Goal: Information Seeking & Learning: Learn about a topic

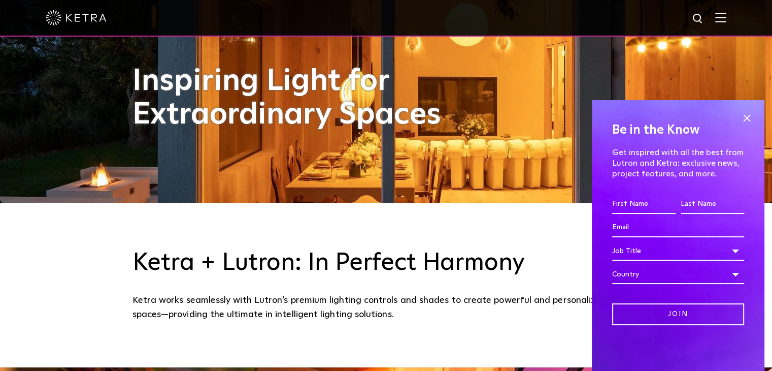
scroll to position [169, 0]
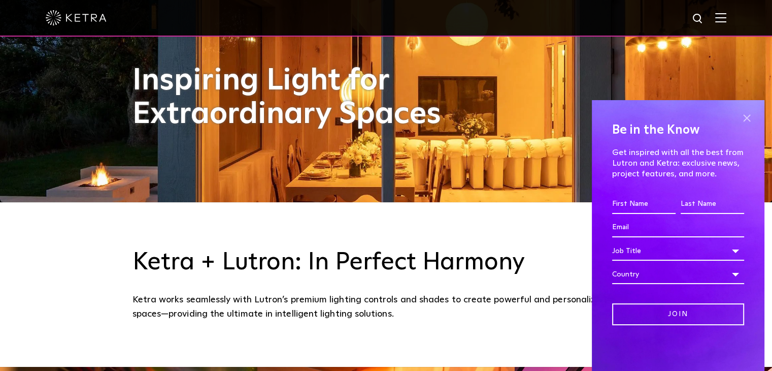
click at [743, 118] on span at bounding box center [746, 117] width 15 height 15
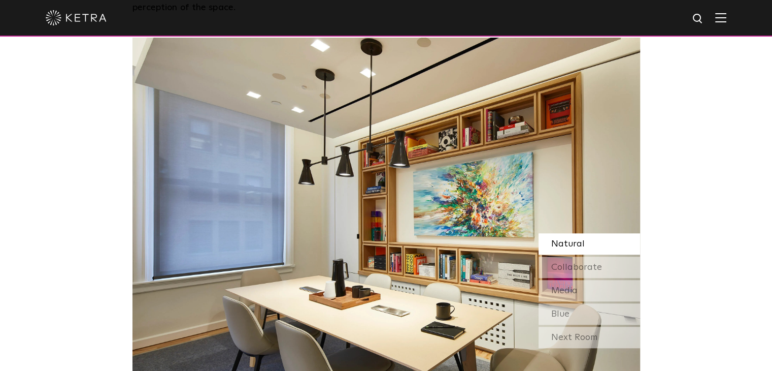
scroll to position [838, 0]
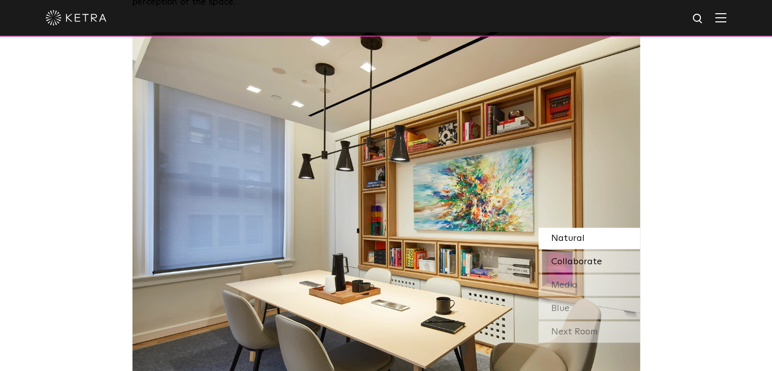
click at [567, 258] on span "Collaborate" at bounding box center [576, 261] width 51 height 9
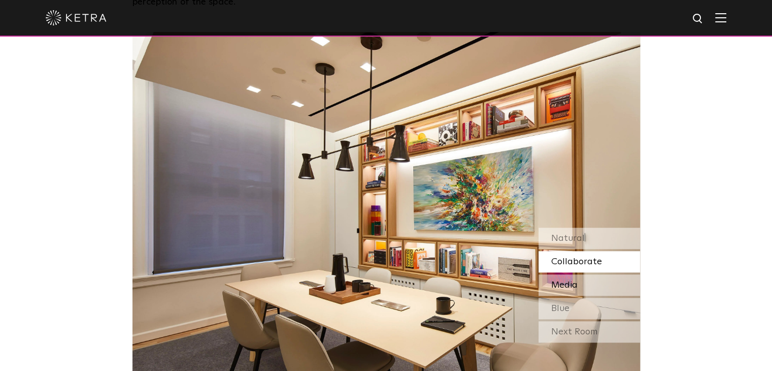
click at [565, 287] on span "Media" at bounding box center [564, 284] width 26 height 9
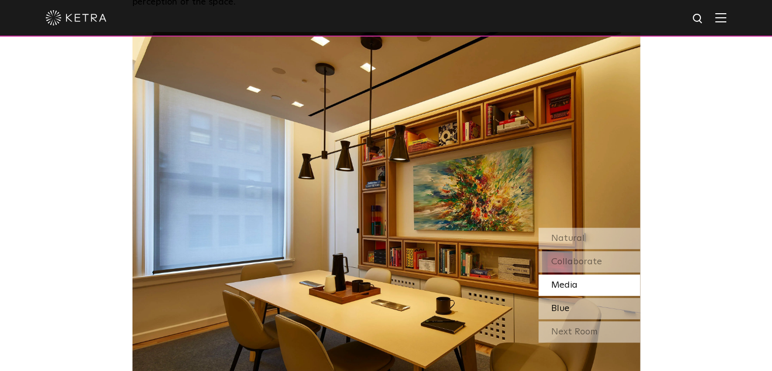
click at [562, 309] on span "Blue" at bounding box center [560, 308] width 18 height 9
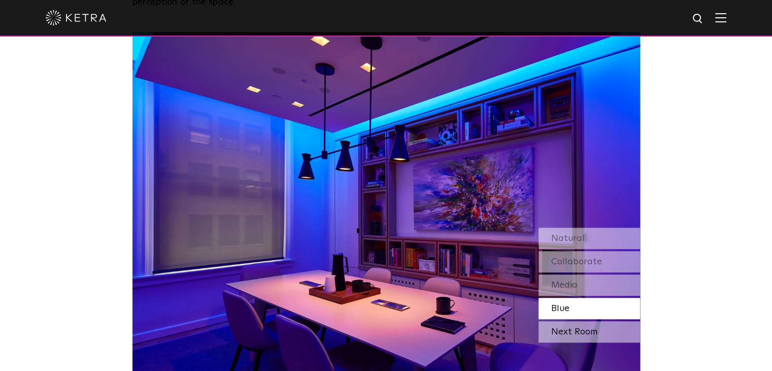
click at [558, 335] on div "Next Room" at bounding box center [590, 331] width 102 height 21
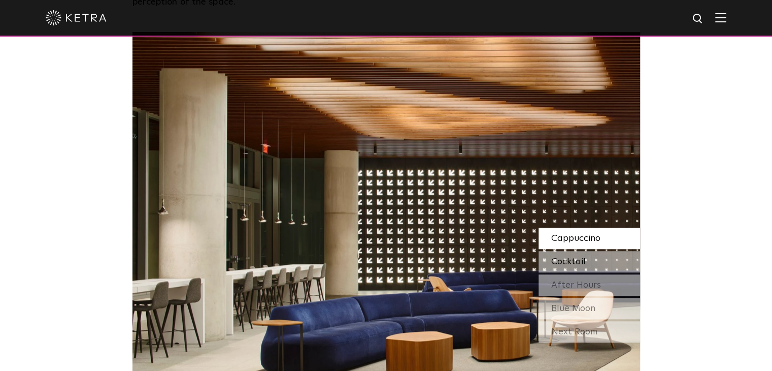
click at [562, 259] on span "Cocktail" at bounding box center [568, 261] width 35 height 9
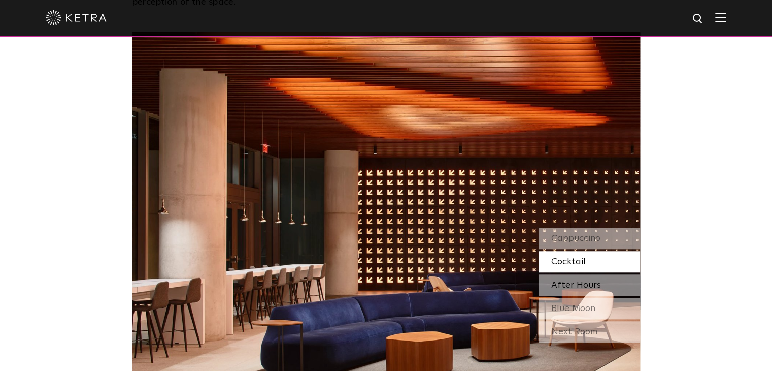
click at [562, 285] on span "After Hours" at bounding box center [576, 284] width 50 height 9
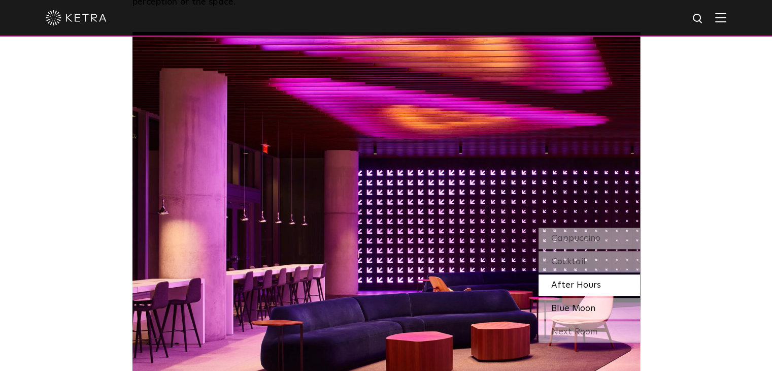
click at [561, 315] on div "Blue Moon" at bounding box center [590, 307] width 102 height 21
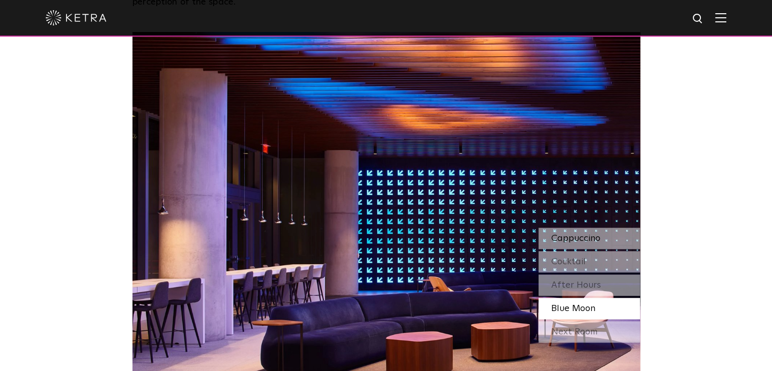
click at [563, 234] on span "Cappuccino" at bounding box center [575, 238] width 49 height 9
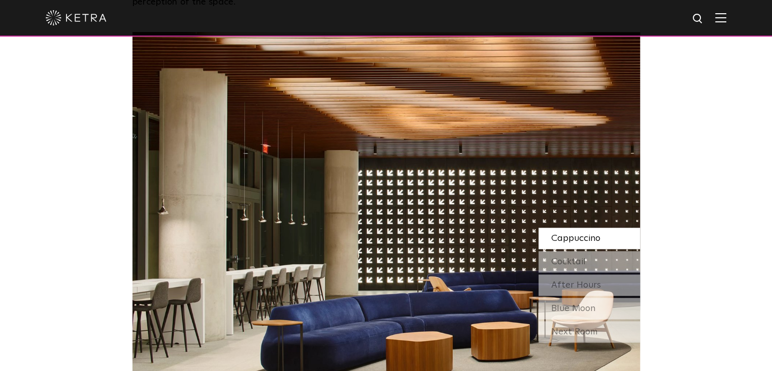
click at [563, 234] on span "Cappuccino" at bounding box center [575, 238] width 49 height 9
click at [562, 261] on span "Cocktail" at bounding box center [568, 261] width 35 height 9
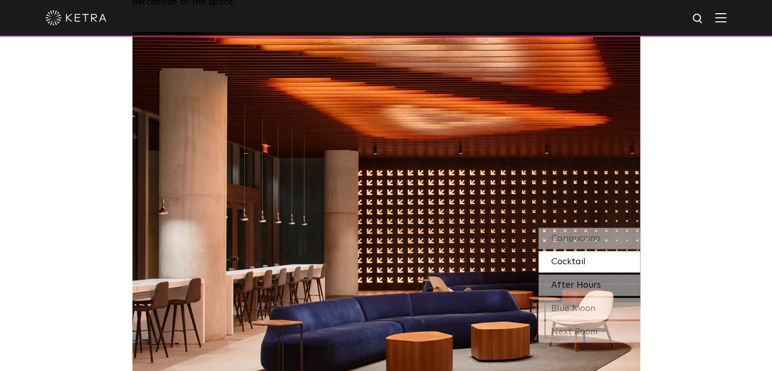
click at [563, 282] on span "After Hours" at bounding box center [576, 284] width 50 height 9
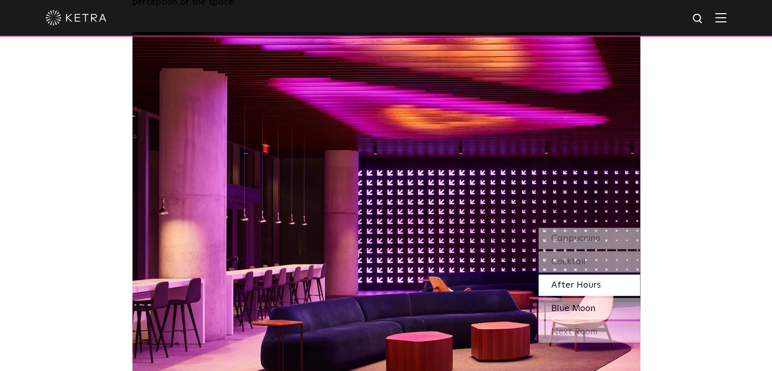
click at [564, 304] on span "Blue Moon" at bounding box center [573, 308] width 44 height 9
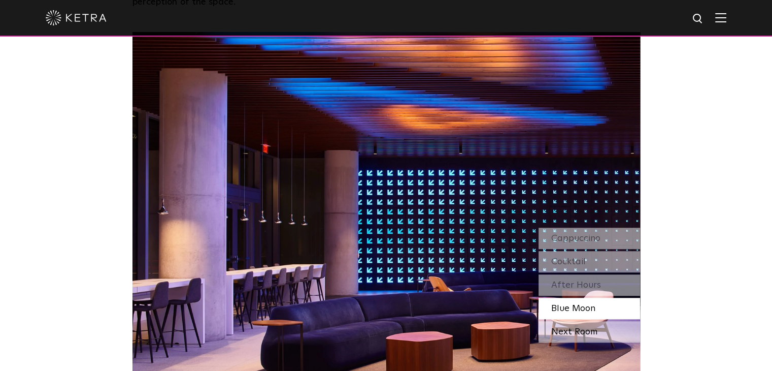
click at [566, 334] on div "Next Room" at bounding box center [590, 331] width 102 height 21
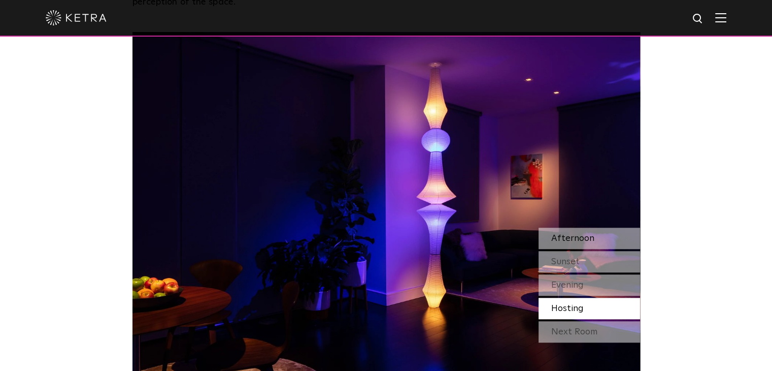
click at [576, 236] on span "Afternoon" at bounding box center [572, 238] width 43 height 9
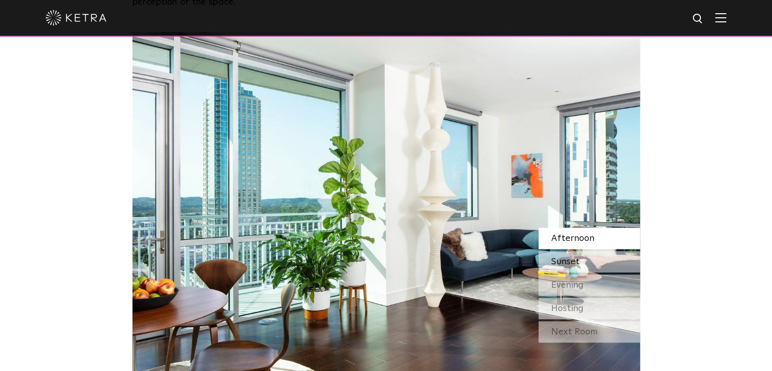
click at [576, 258] on span "Sunset" at bounding box center [565, 261] width 28 height 9
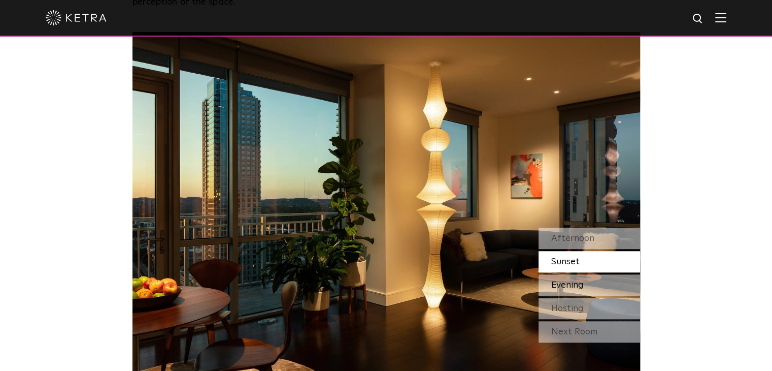
click at [558, 291] on div "Evening" at bounding box center [590, 284] width 102 height 21
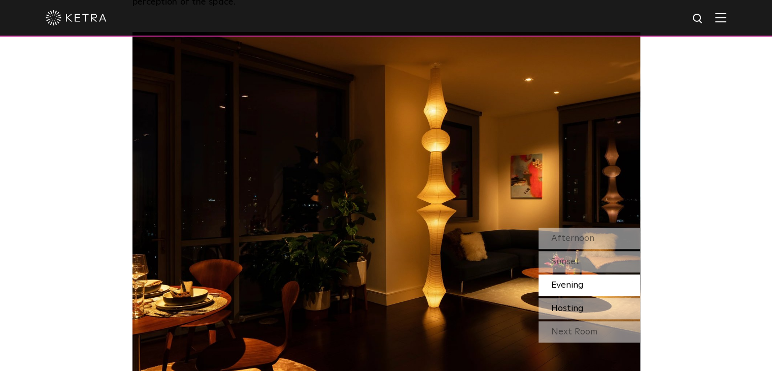
click at [558, 307] on span "Hosting" at bounding box center [567, 308] width 32 height 9
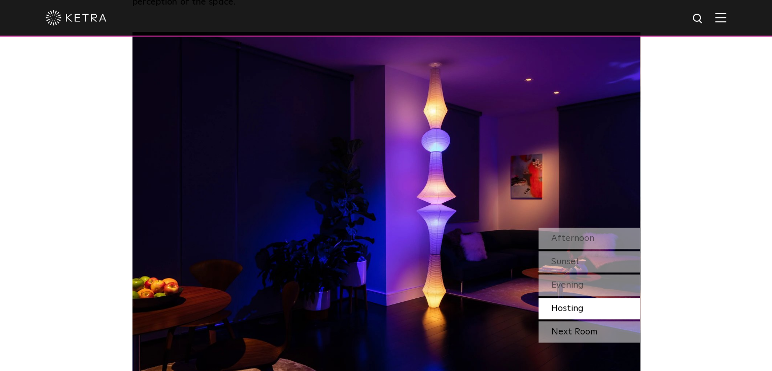
click at [563, 328] on div "Next Room" at bounding box center [590, 331] width 102 height 21
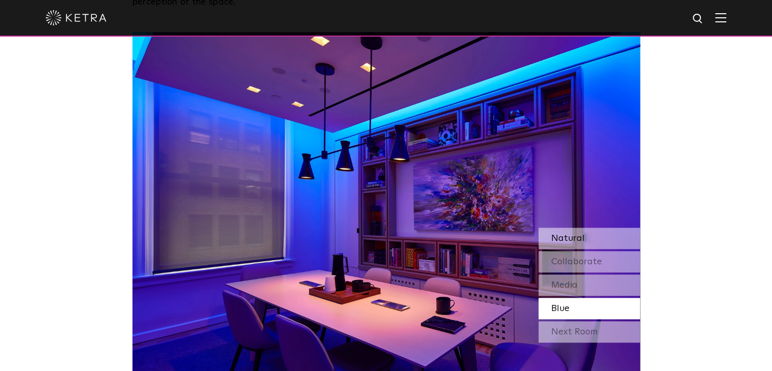
click at [570, 238] on span "Natural" at bounding box center [568, 238] width 34 height 9
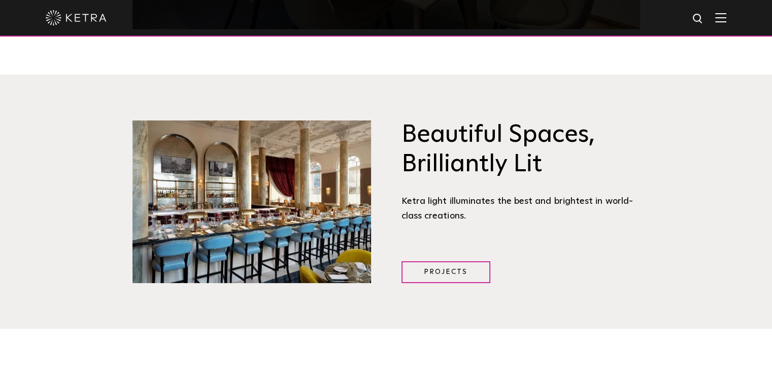
click at [557, 278] on span "Beautiful Spaces, Brilliantly Lit [PERSON_NAME] light illuminates the best and …" at bounding box center [520, 201] width 269 height 162
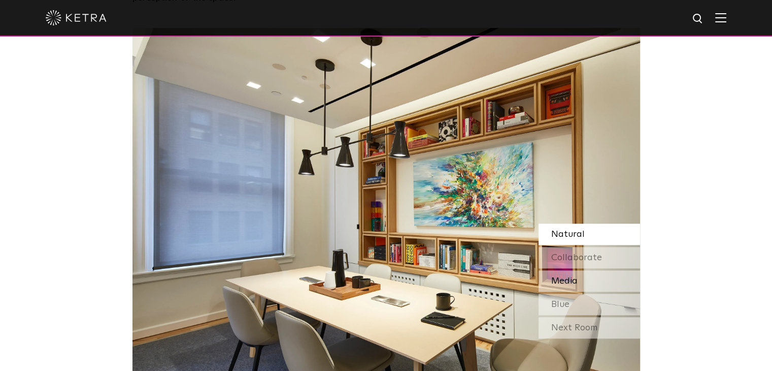
scroll to position [847, 0]
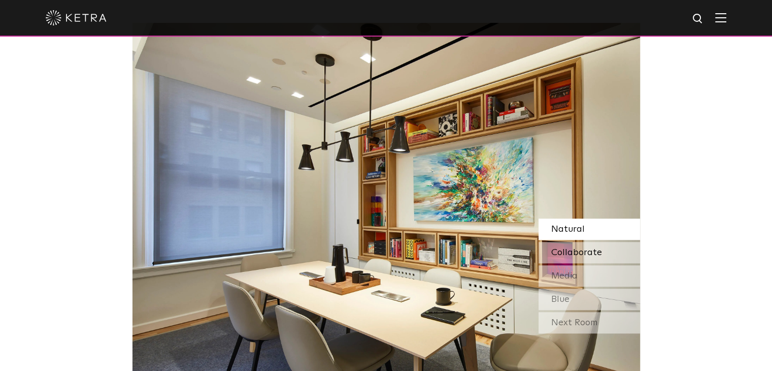
click at [557, 254] on span "Collaborate" at bounding box center [576, 252] width 51 height 9
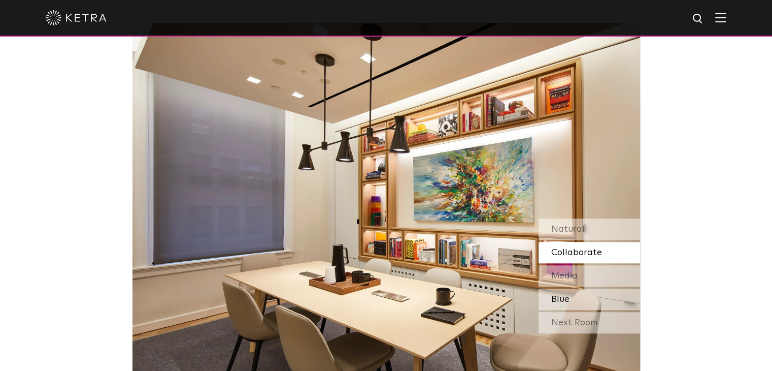
click at [560, 299] on span "Blue" at bounding box center [560, 298] width 18 height 9
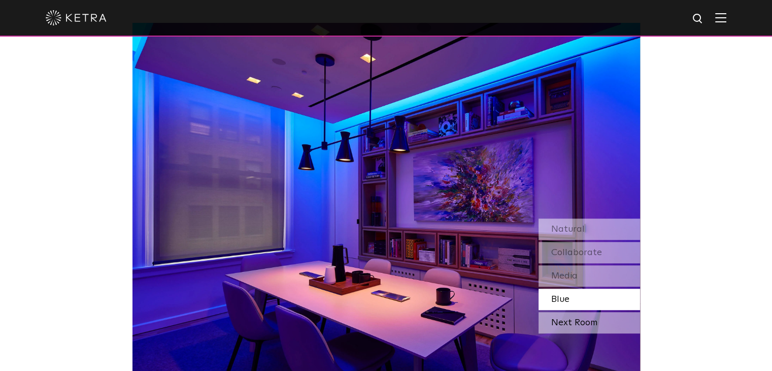
click at [570, 327] on div "Next Room" at bounding box center [590, 322] width 102 height 21
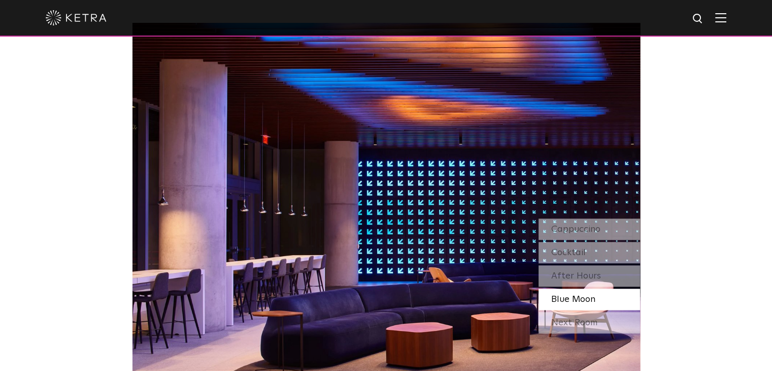
click at [570, 327] on div "Next Room" at bounding box center [590, 322] width 102 height 21
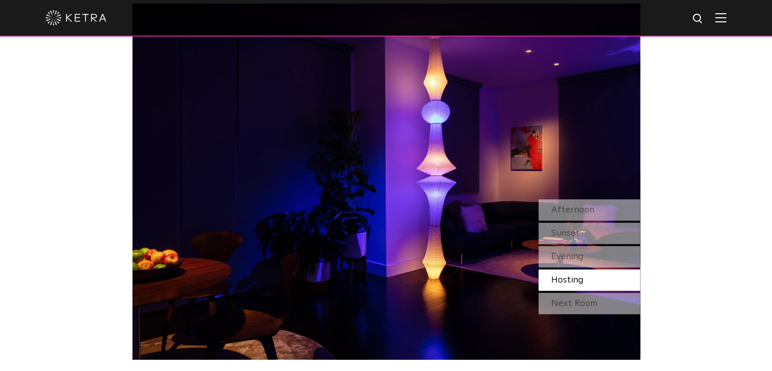
scroll to position [871, 0]
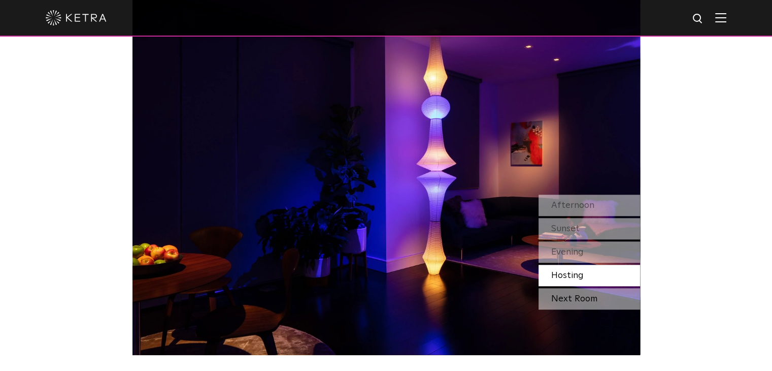
click at [567, 301] on div "Next Room" at bounding box center [590, 298] width 102 height 21
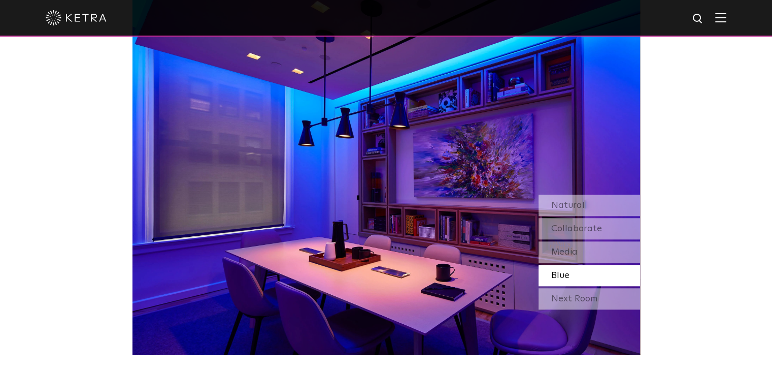
click at [567, 301] on div "Next Room" at bounding box center [590, 298] width 102 height 21
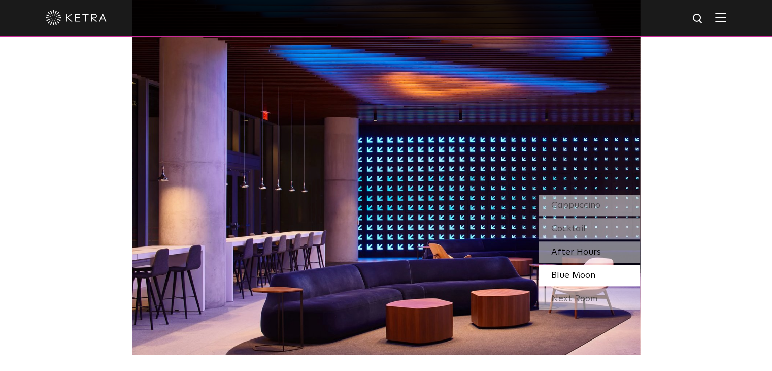
click at [567, 254] on span "After Hours" at bounding box center [576, 251] width 50 height 9
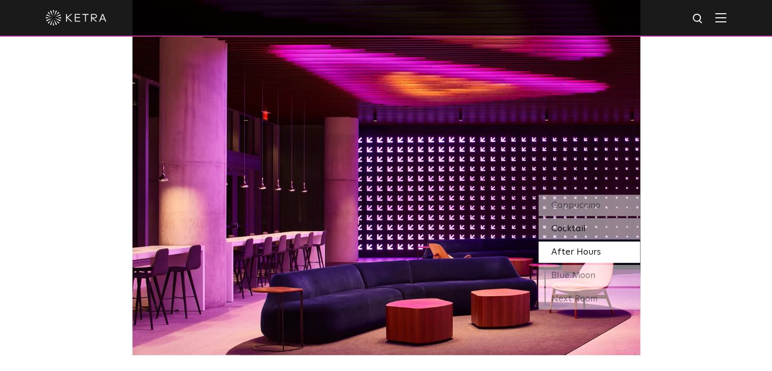
click at [563, 230] on span "Cocktail" at bounding box center [568, 228] width 35 height 9
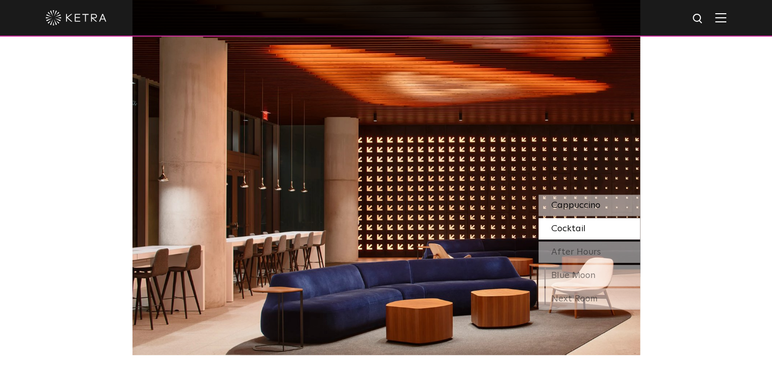
click at [563, 202] on span "Cappuccino" at bounding box center [575, 205] width 49 height 9
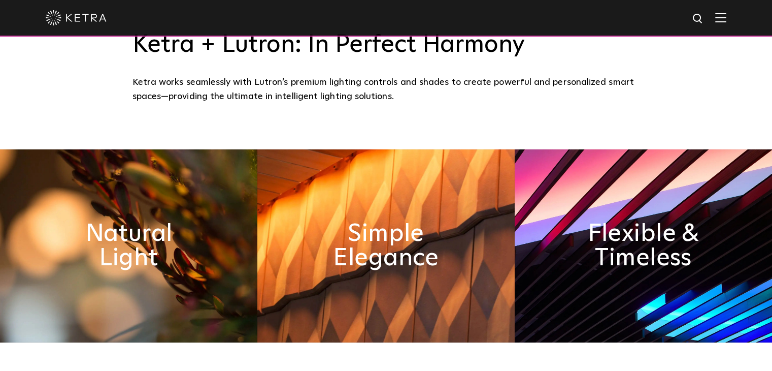
scroll to position [401, 0]
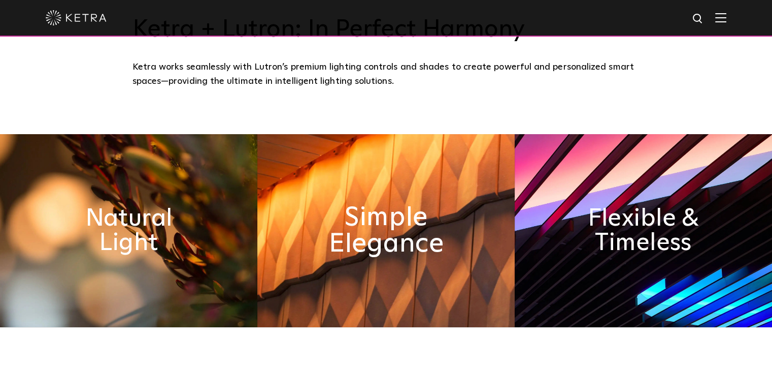
click at [401, 246] on h2 "Simple Elegance" at bounding box center [386, 230] width 140 height 53
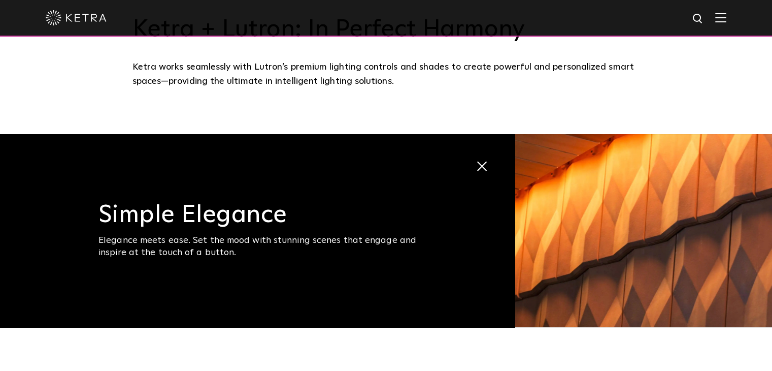
click at [475, 169] on span "Simple Elegance Elegance meets ease. Set the mood with stunning scenes that eng…" at bounding box center [257, 230] width 515 height 193
click at [476, 160] on span at bounding box center [476, 160] width 0 height 0
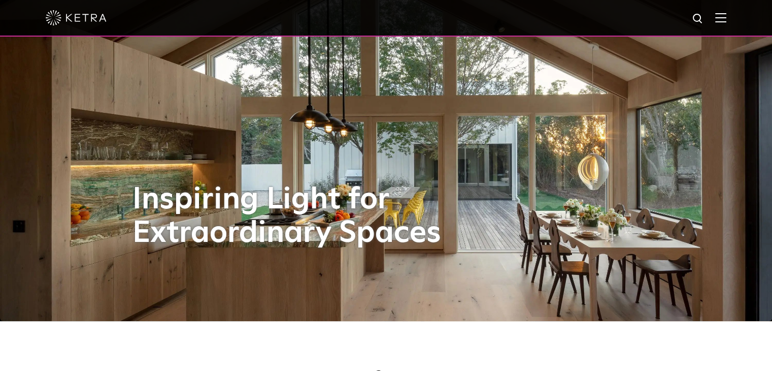
scroll to position [45, 0]
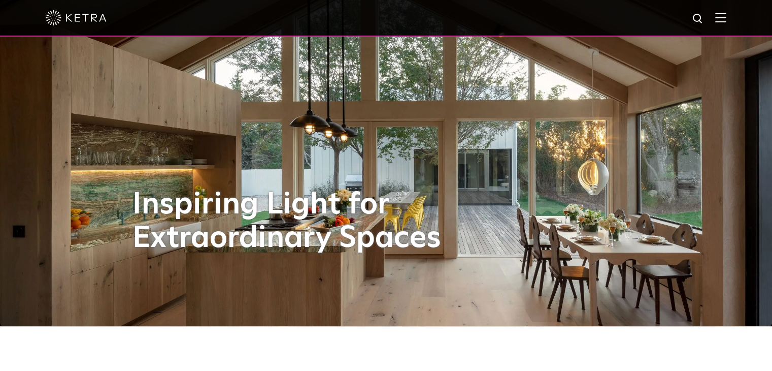
click at [726, 25] on div at bounding box center [386, 18] width 681 height 36
click at [726, 18] on img at bounding box center [720, 18] width 11 height 10
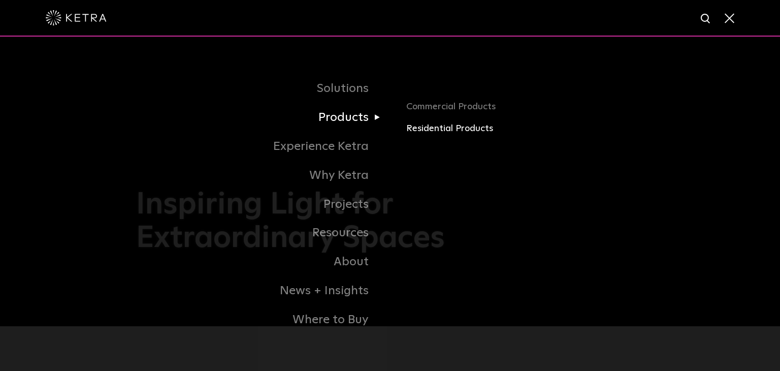
click at [412, 127] on link "Residential Products" at bounding box center [525, 128] width 238 height 15
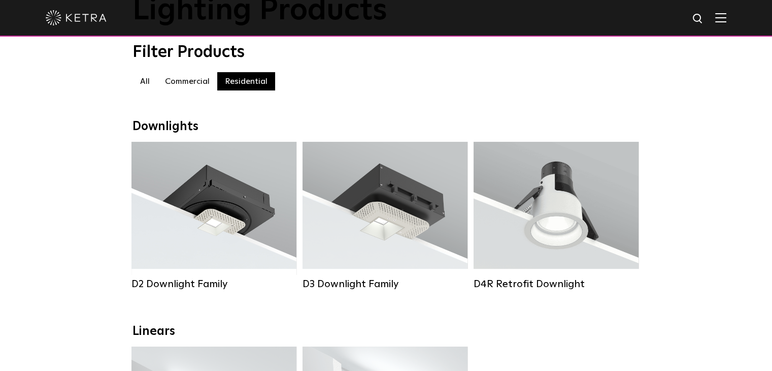
scroll to position [81, 0]
